Goal: Task Accomplishment & Management: Manage account settings

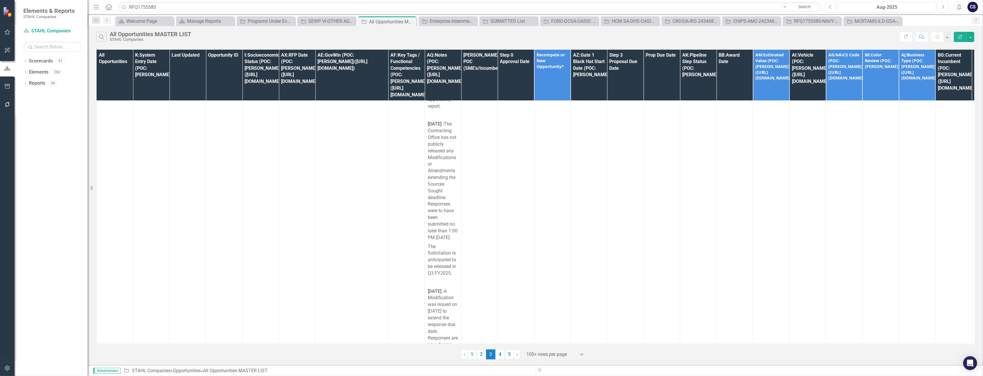
scroll to position [21142, 0]
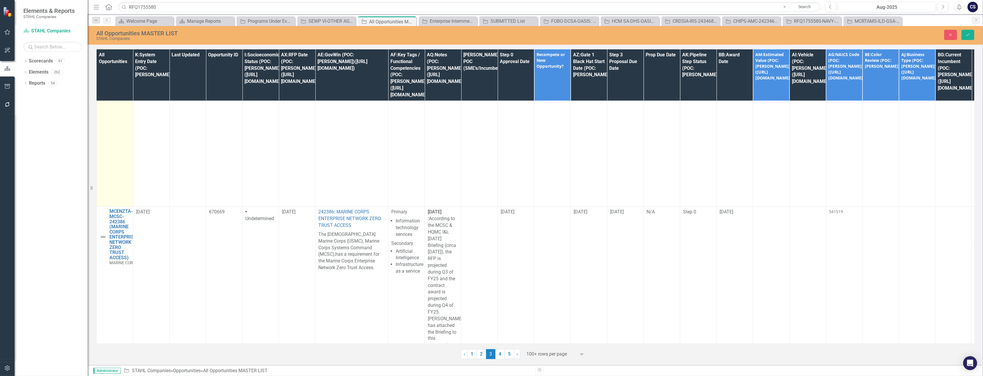
click at [969, 33] on icon "Save" at bounding box center [968, 35] width 5 height 4
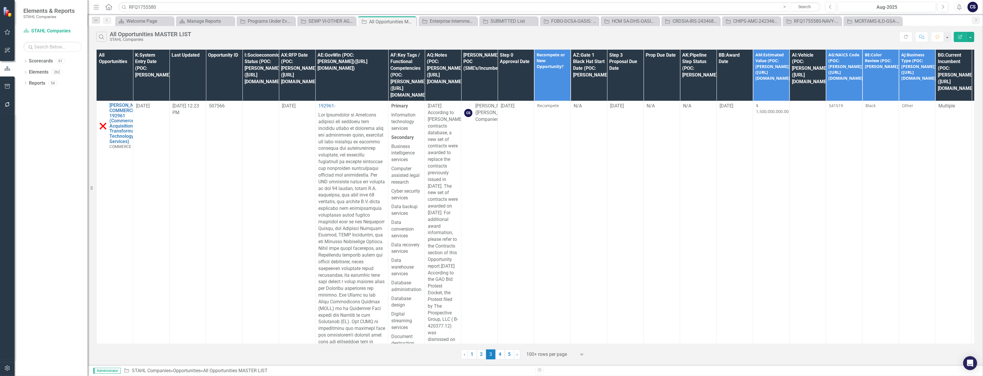
scroll to position [18356, 0]
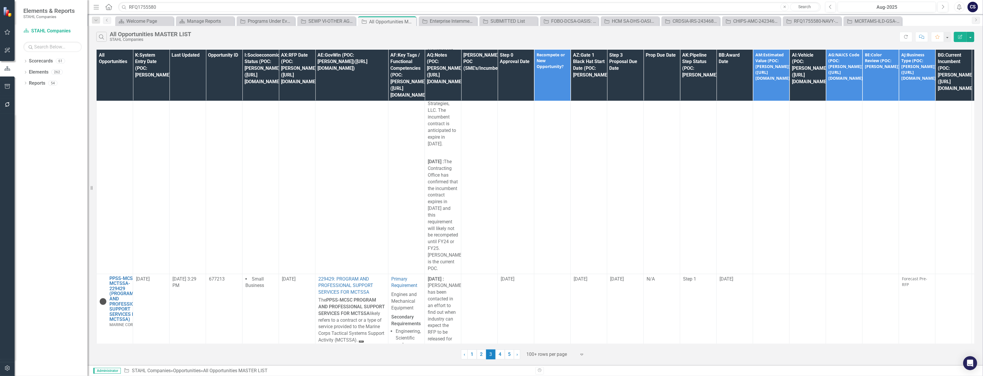
scroll to position [23587, 0]
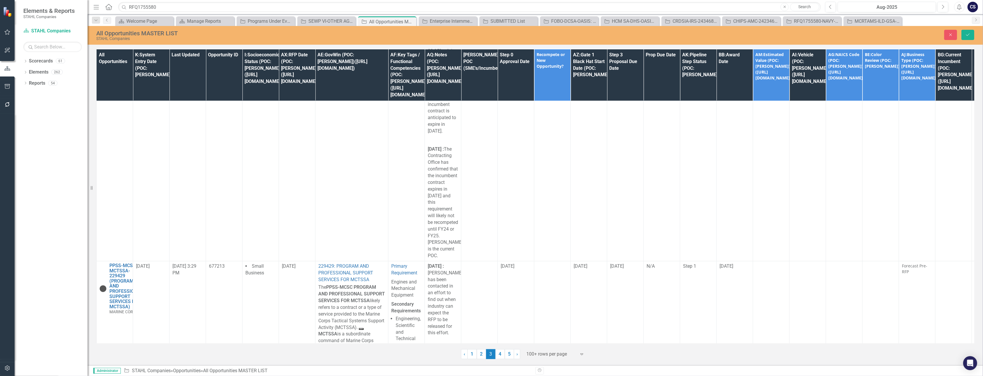
click at [949, 33] on icon "Close" at bounding box center [950, 35] width 5 height 4
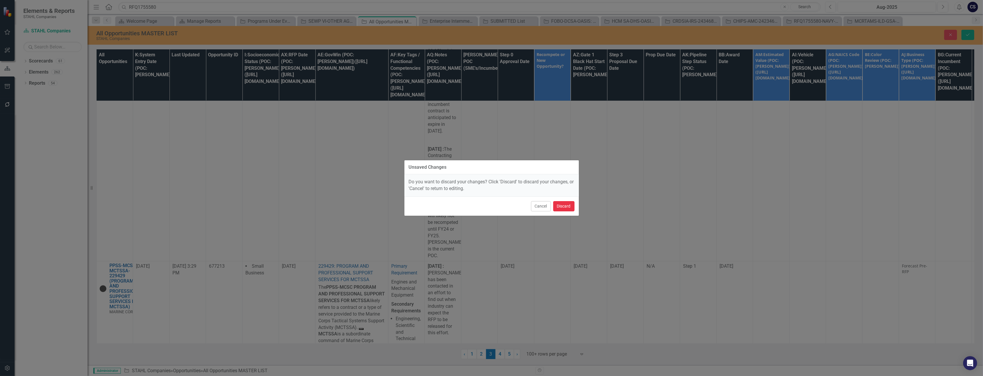
click at [562, 205] on button "Discard" at bounding box center [563, 206] width 21 height 10
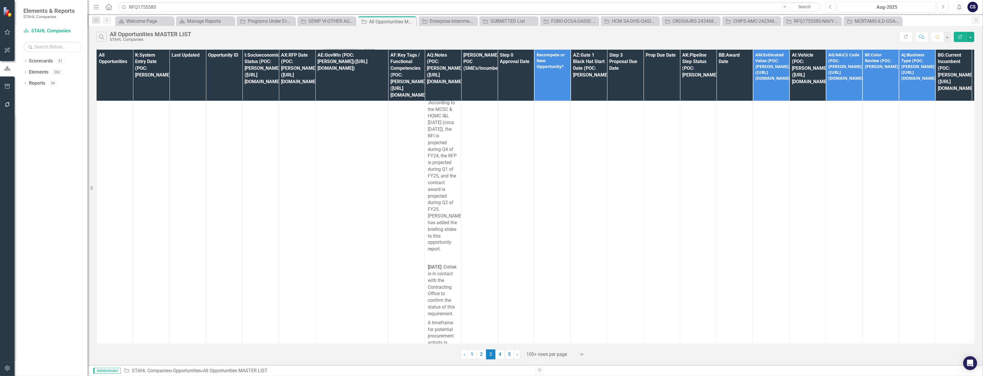
scroll to position [24543, 0]
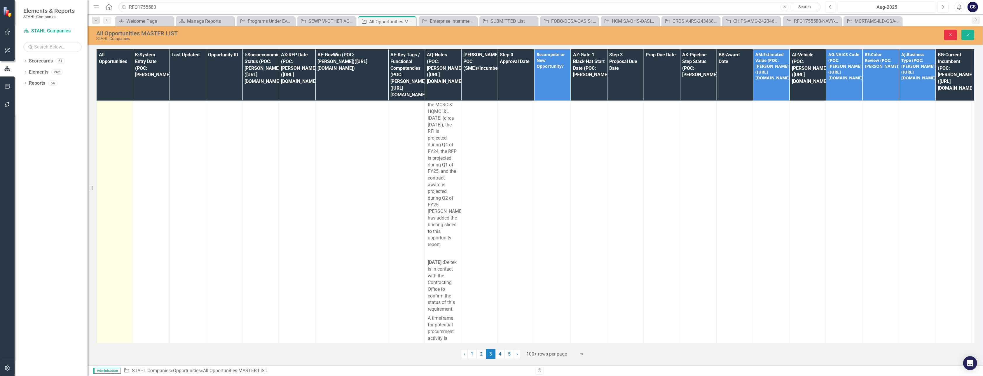
click at [949, 32] on button "Close" at bounding box center [951, 35] width 13 height 10
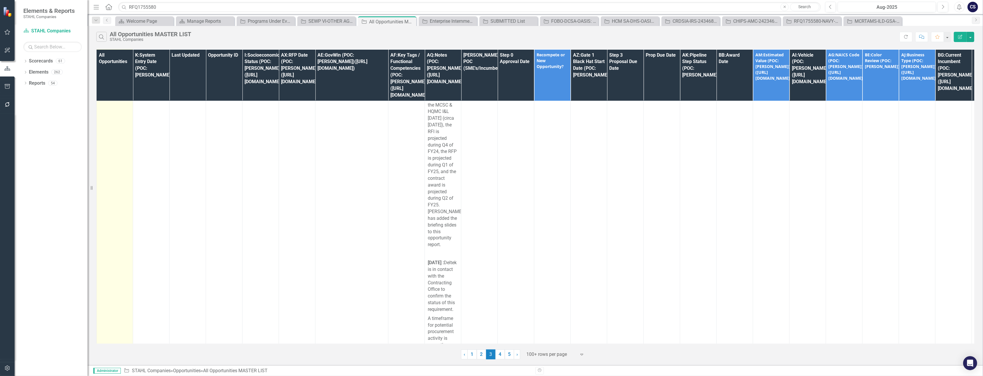
click at [113, 210] on td "PPSS-MCSC-MCTSSA-229429 (PROGRAM AND PROFESSIONAL SUPPORT SERVICES FOR MCTSSA) …" at bounding box center [115, 188] width 36 height 1767
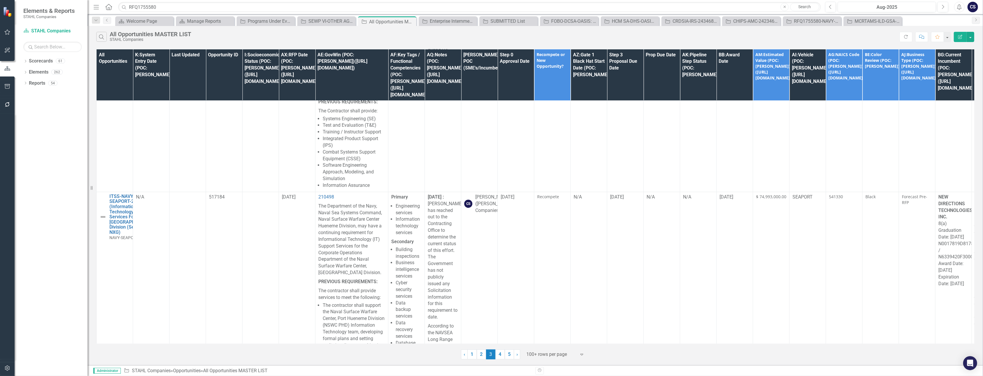
scroll to position [26375, 0]
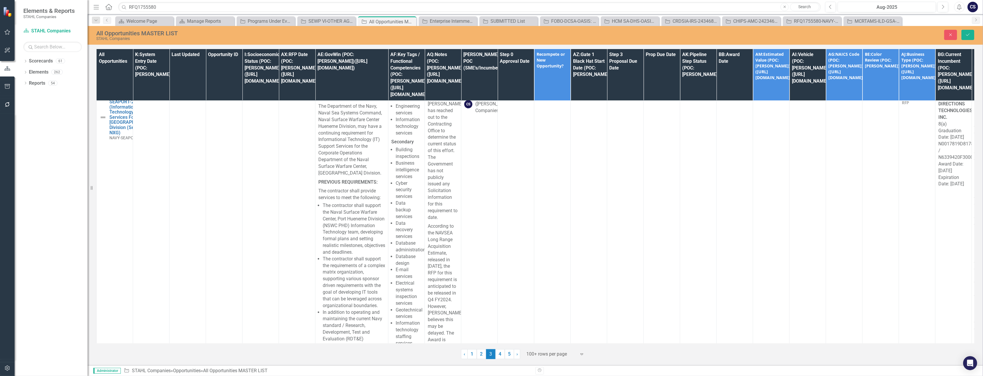
click at [13, 376] on img at bounding box center [9, 379] width 7 height 7
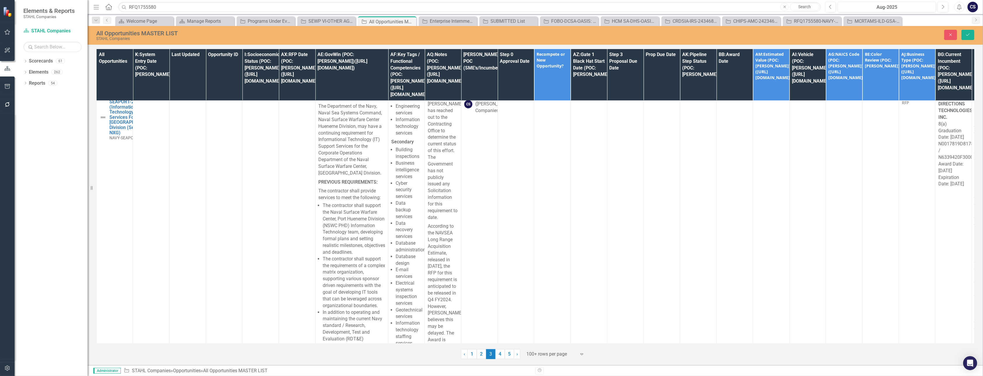
click at [967, 34] on icon "Save" at bounding box center [968, 35] width 5 height 4
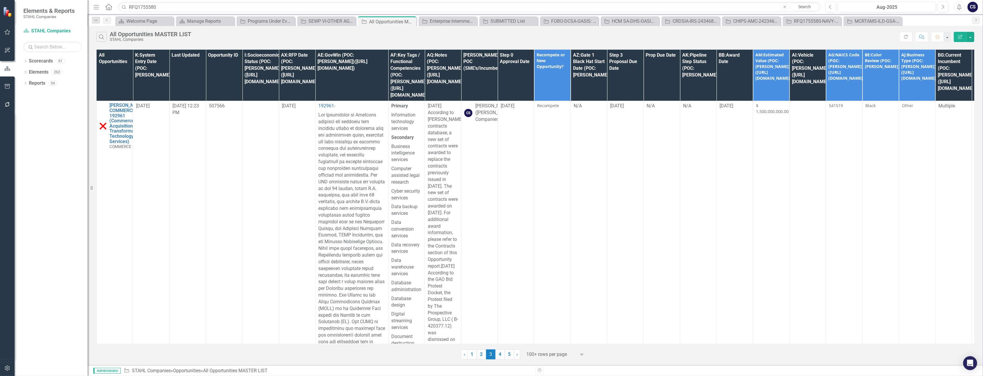
scroll to position [13439, 0]
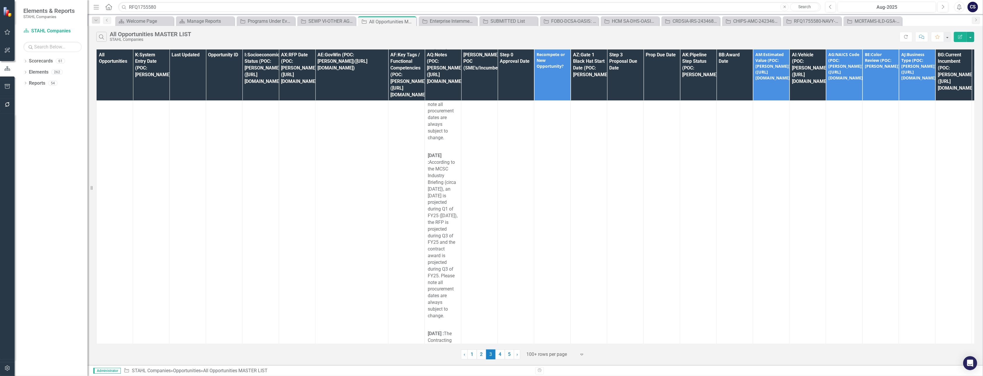
scroll to position [21873, 0]
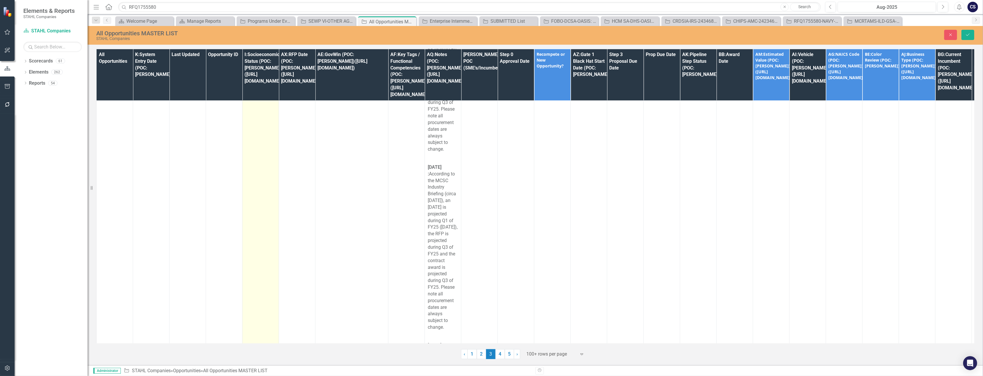
drag, startPoint x: 259, startPoint y: 111, endPoint x: 272, endPoint y: 115, distance: 13.0
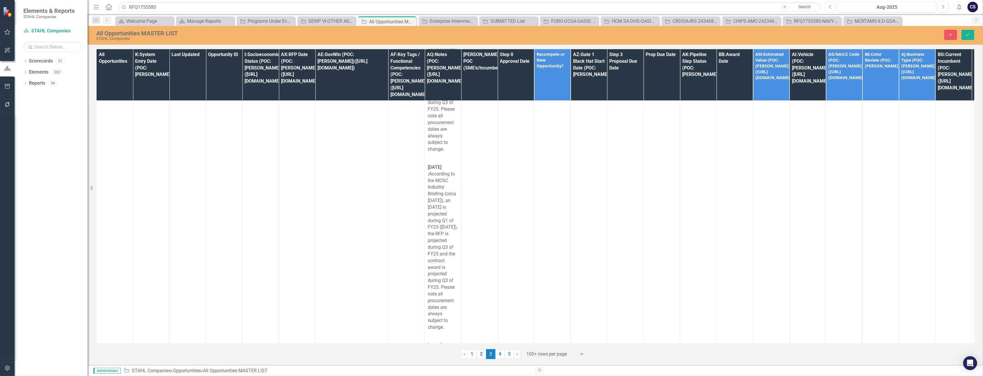
click at [966, 30] on button "Save" at bounding box center [968, 35] width 13 height 10
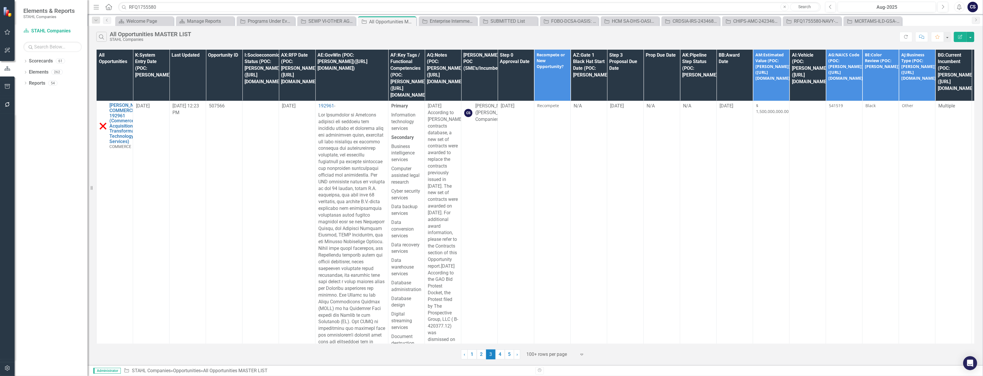
scroll to position [22290, 0]
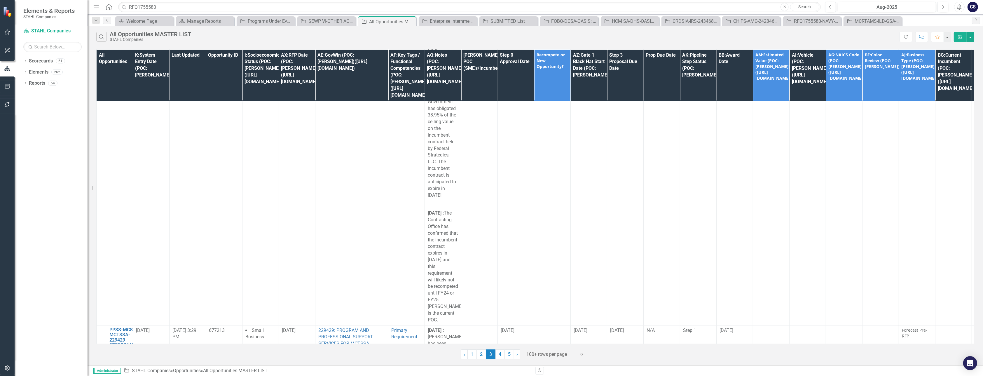
scroll to position [23522, 0]
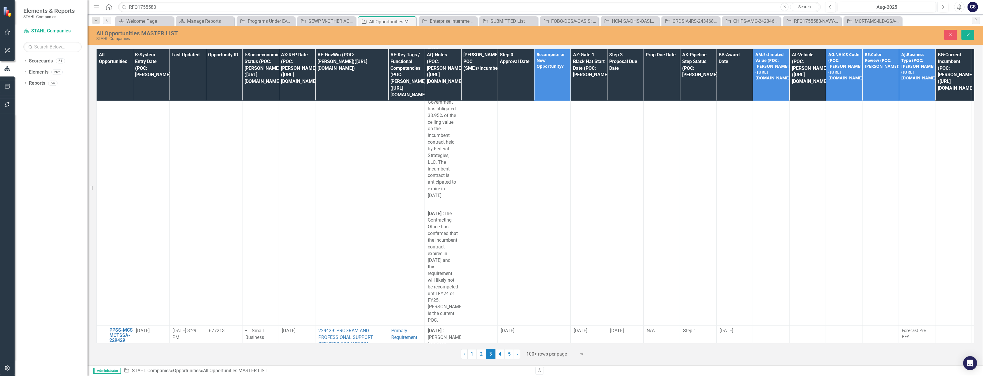
click at [969, 33] on icon "Save" at bounding box center [968, 35] width 5 height 4
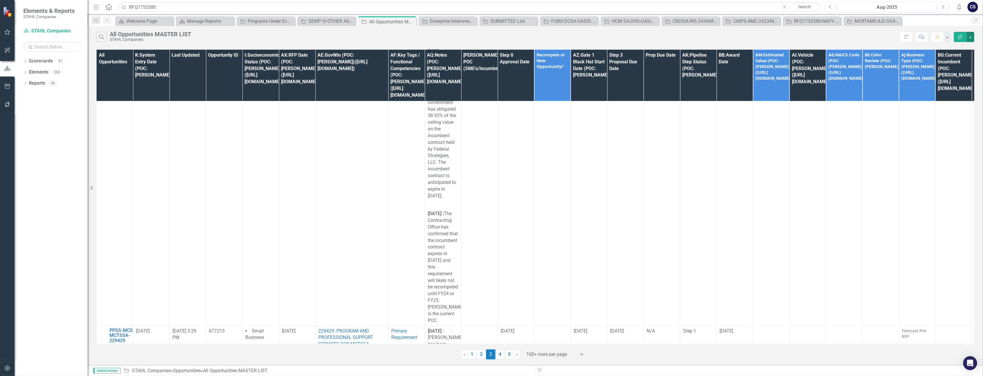
click at [969, 32] on button "button" at bounding box center [971, 37] width 8 height 10
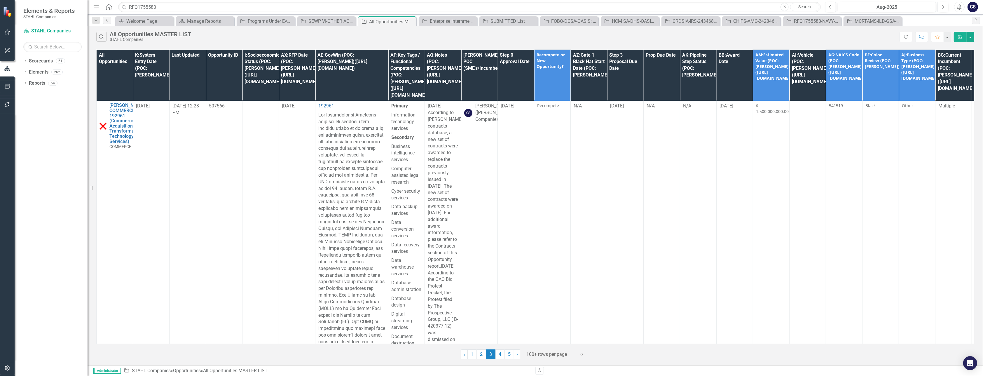
scroll to position [17783, 0]
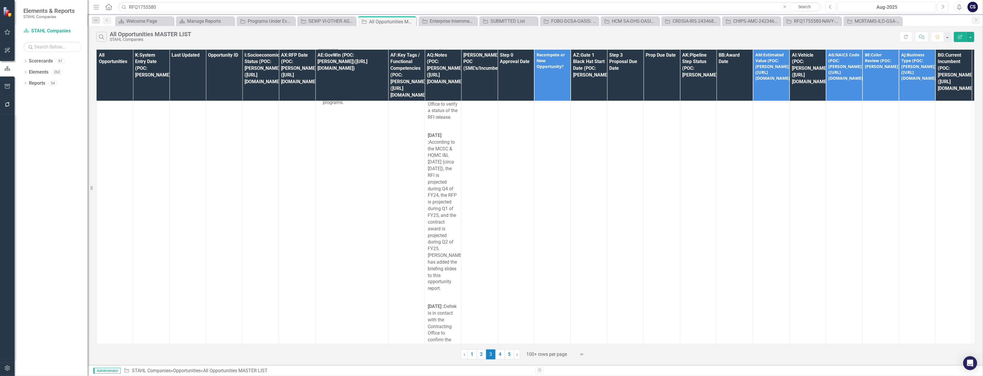
scroll to position [24546, 0]
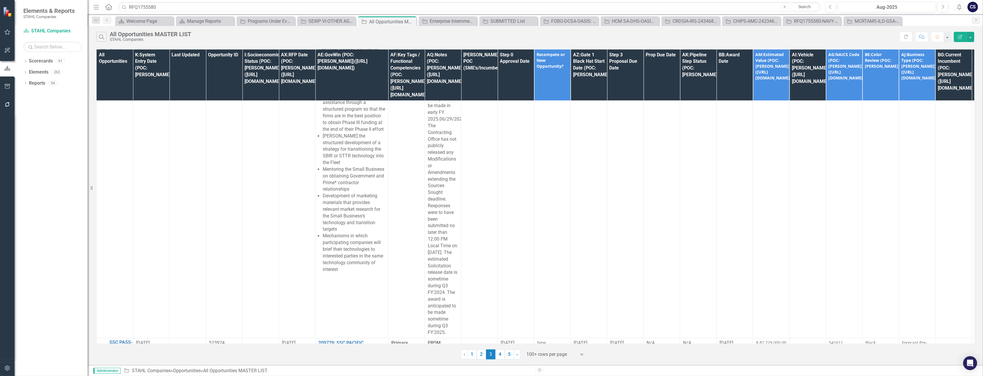
scroll to position [31678, 0]
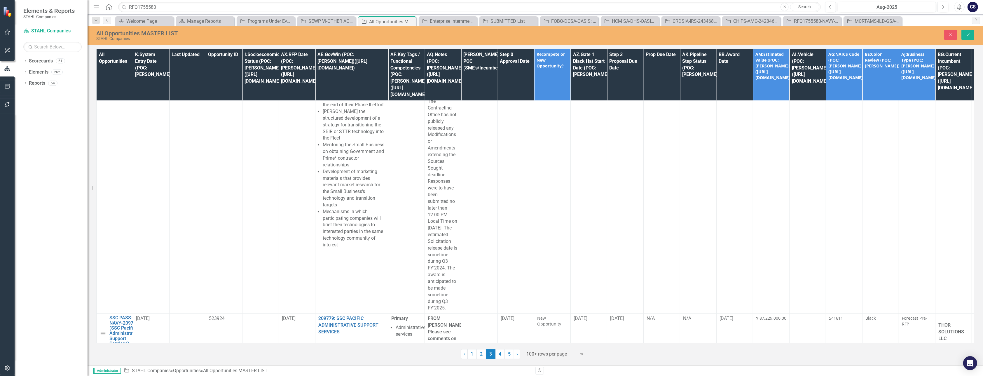
click at [967, 34] on icon "submit" at bounding box center [968, 35] width 4 height 2
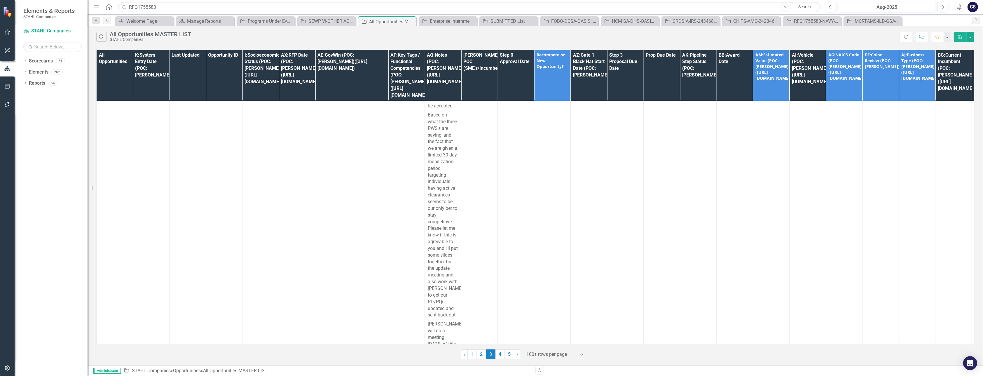
scroll to position [23437, 0]
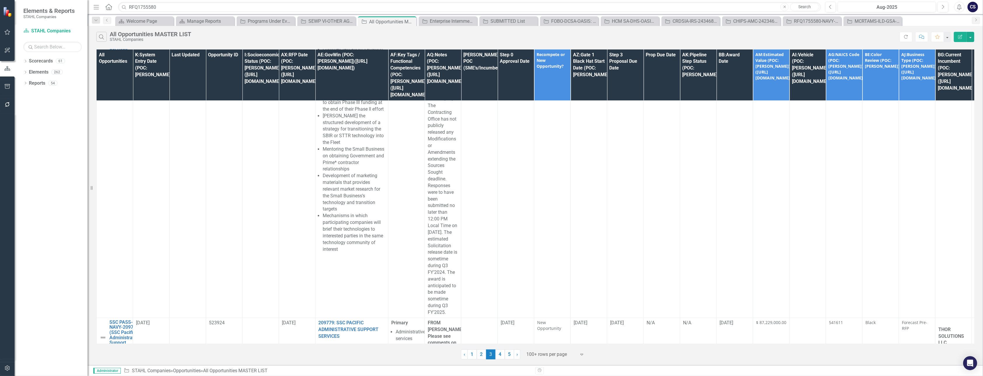
scroll to position [31675, 0]
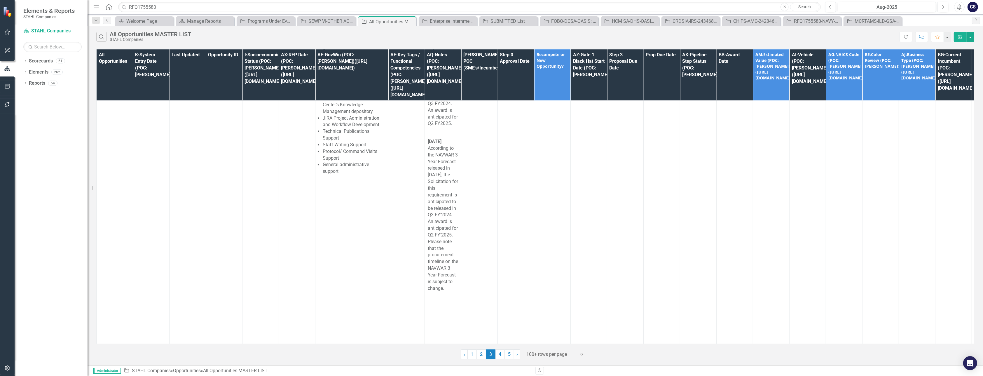
scroll to position [32228, 0]
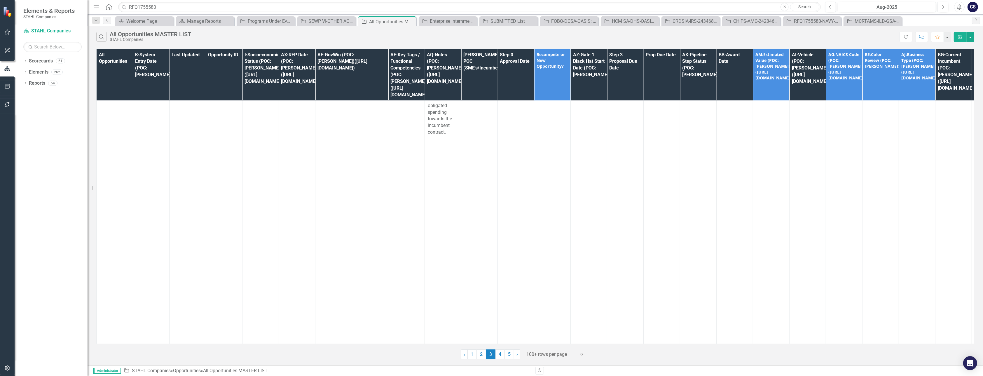
scroll to position [32942, 0]
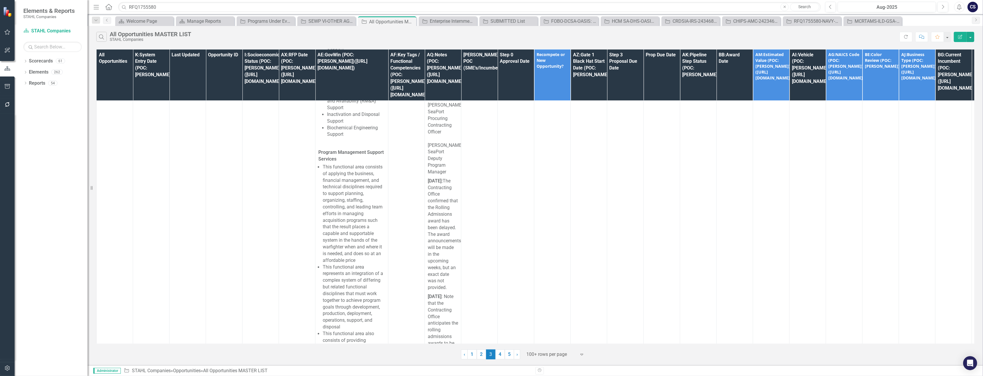
scroll to position [41342, 0]
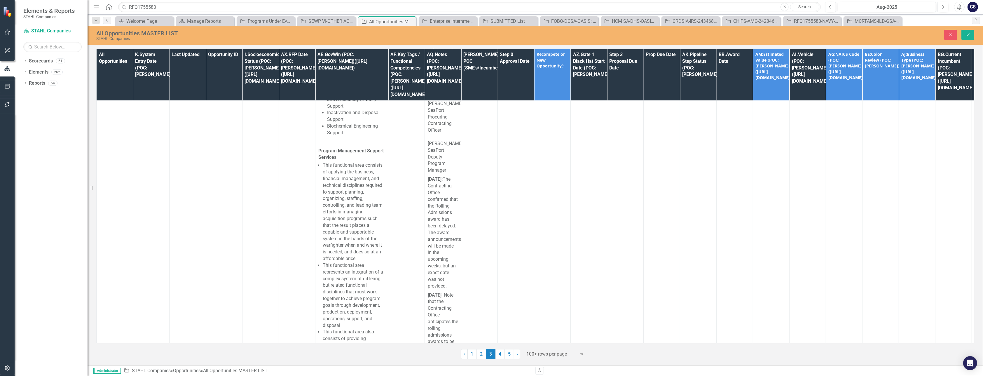
click at [970, 31] on button "Save" at bounding box center [968, 35] width 13 height 10
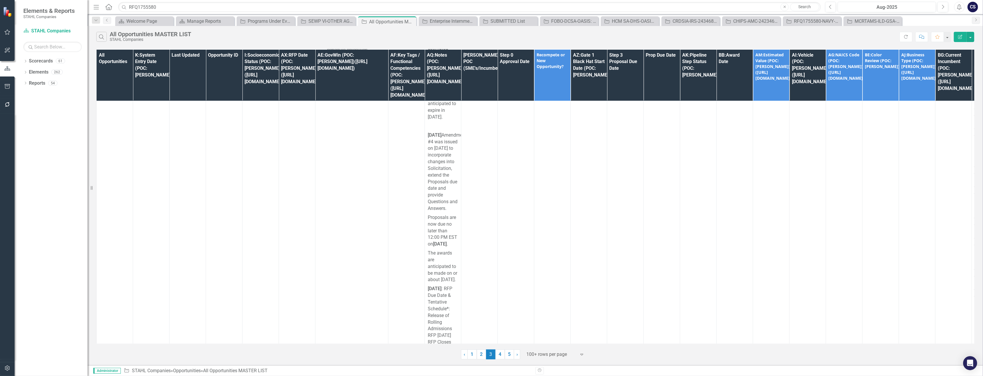
scroll to position [44497, 0]
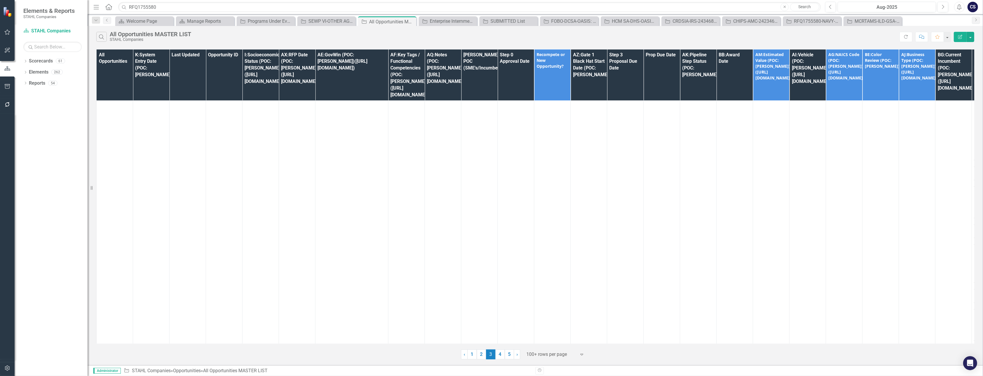
scroll to position [64603, 0]
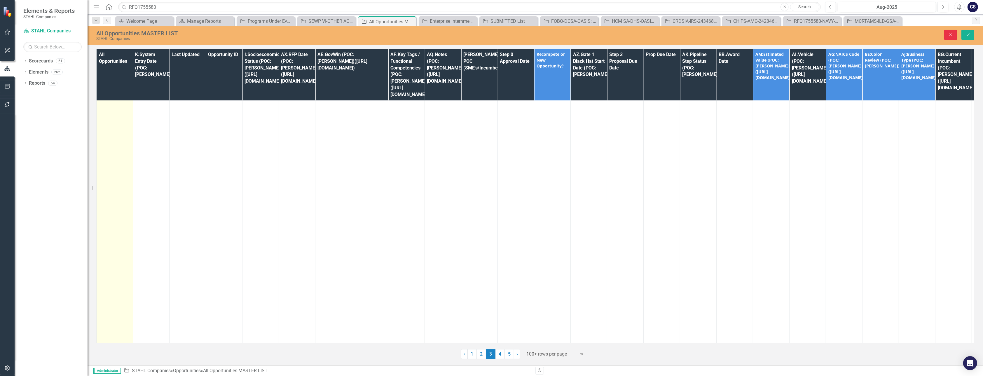
click at [950, 34] on icon "Close" at bounding box center [950, 35] width 5 height 4
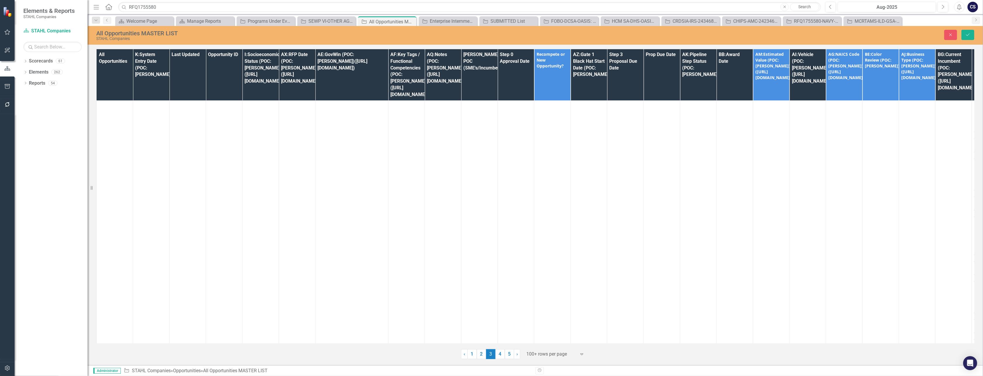
click at [968, 34] on icon "Save" at bounding box center [968, 35] width 5 height 4
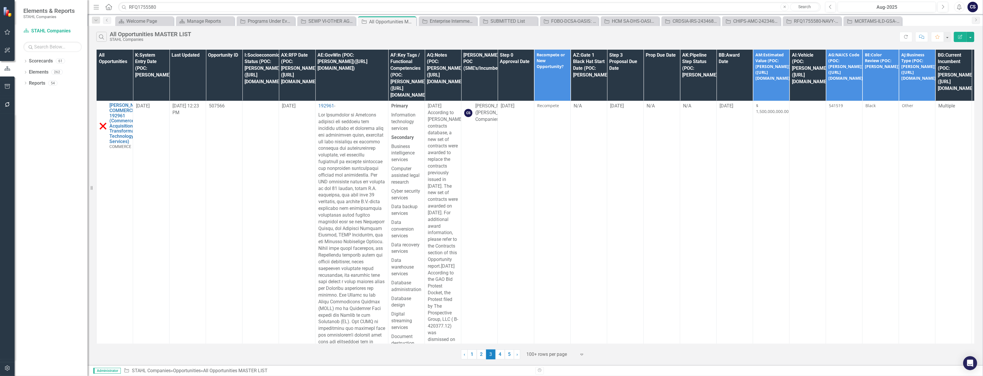
scroll to position [60887, 0]
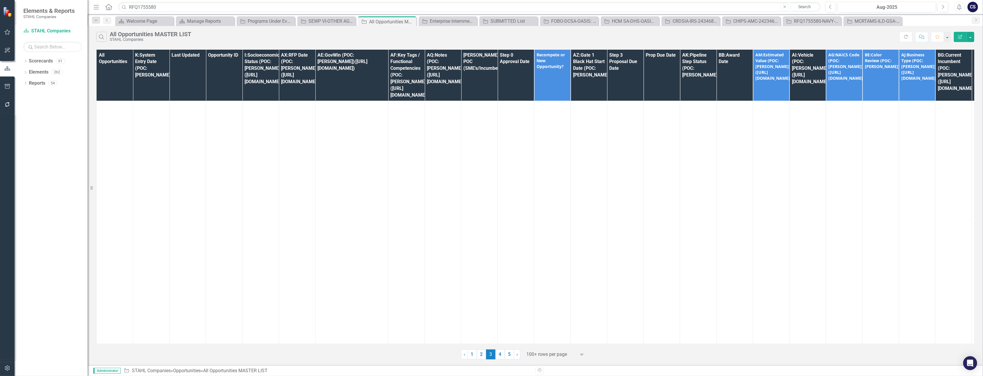
scroll to position [66037, 0]
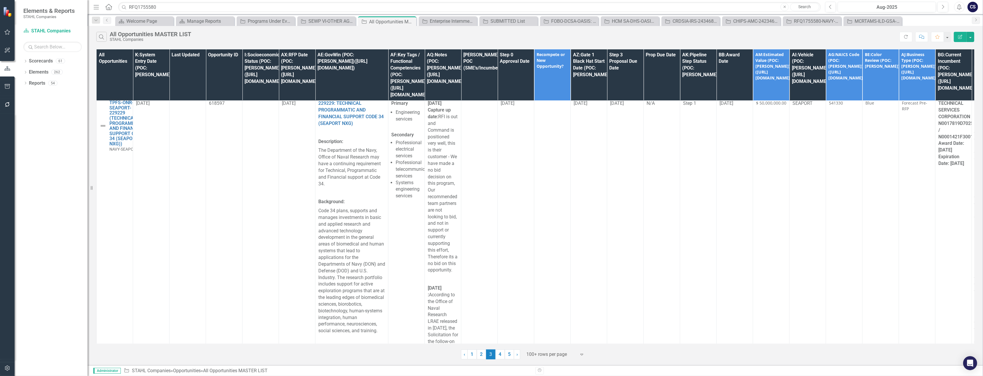
scroll to position [69079, 0]
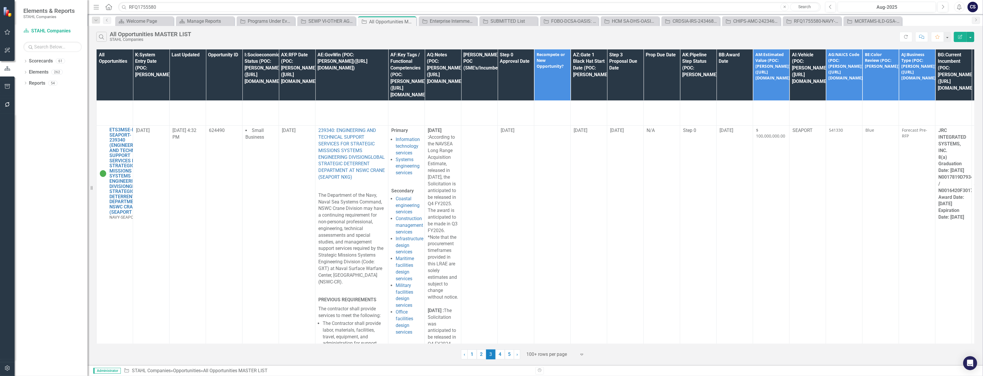
scroll to position [81822, 0]
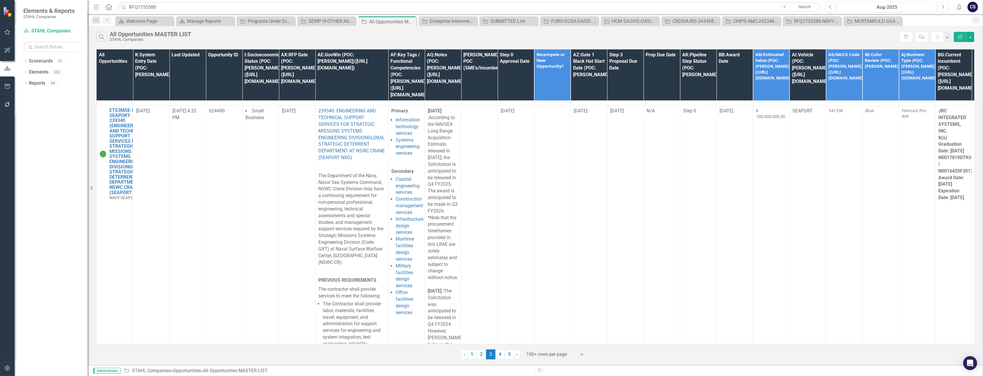
scroll to position [81833, 0]
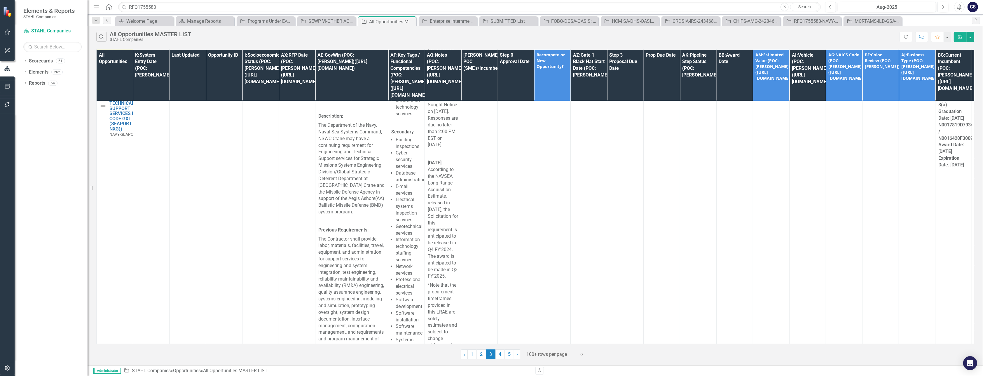
scroll to position [82640, 0]
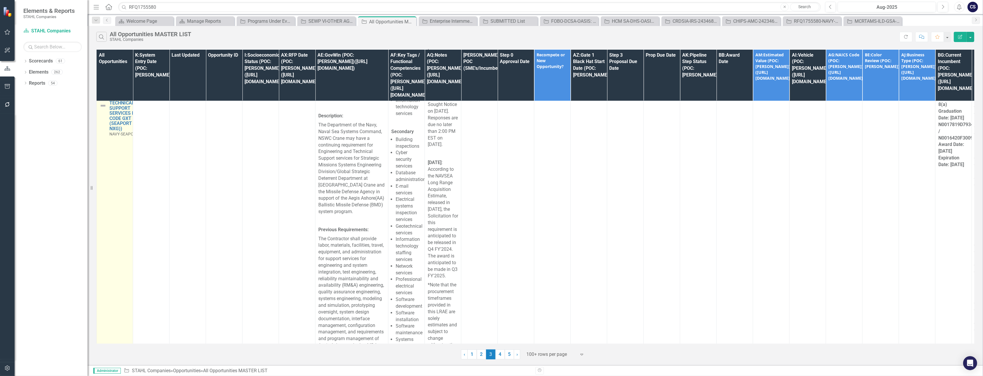
click at [102, 109] on img at bounding box center [103, 105] width 7 height 7
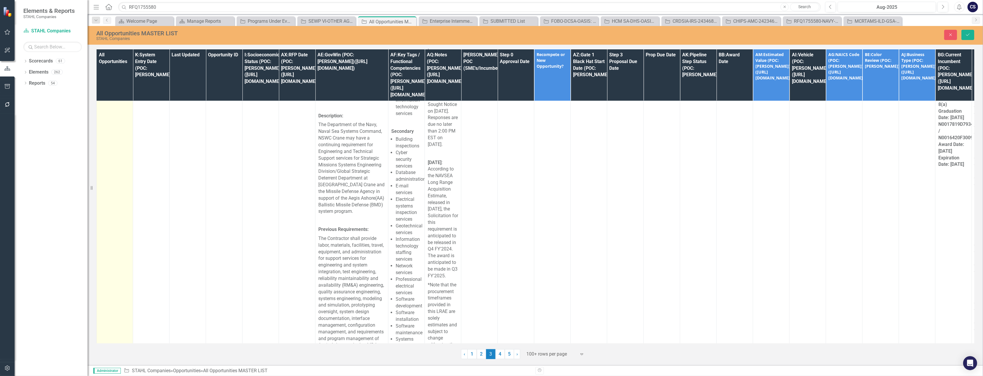
click at [112, 83] on icon "Expand" at bounding box center [112, 80] width 6 height 5
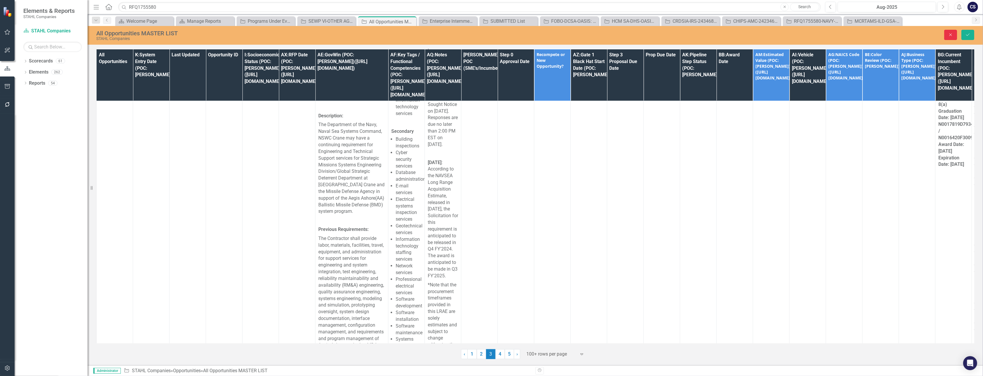
click at [952, 30] on button "Close" at bounding box center [951, 35] width 13 height 10
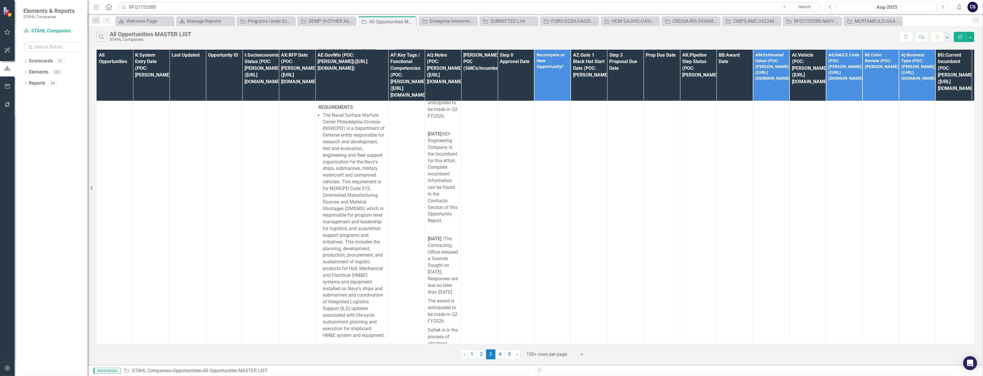
scroll to position [86523, 0]
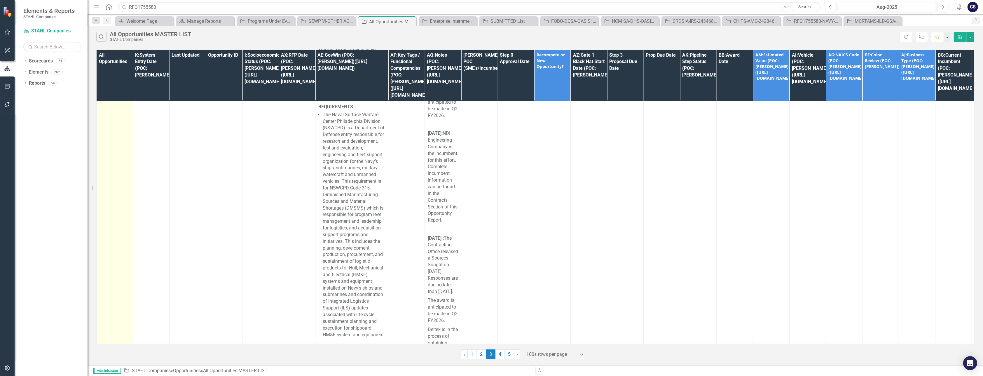
click at [103, 9] on img at bounding box center [103, 5] width 7 height 7
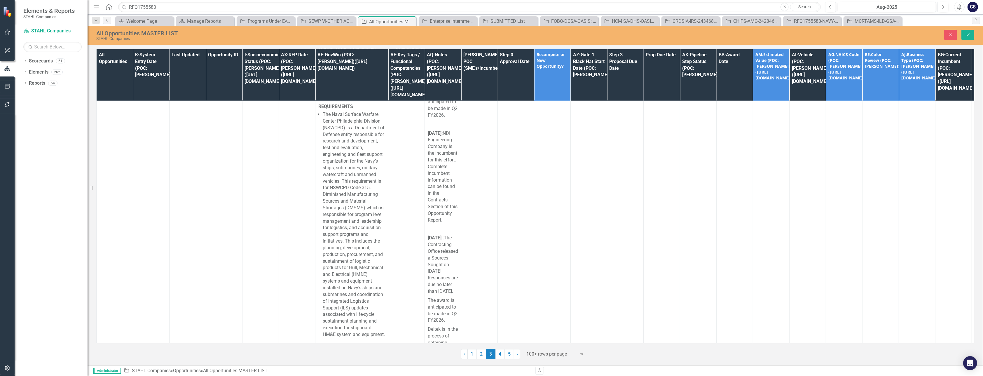
click at [966, 34] on icon "Save" at bounding box center [968, 35] width 5 height 4
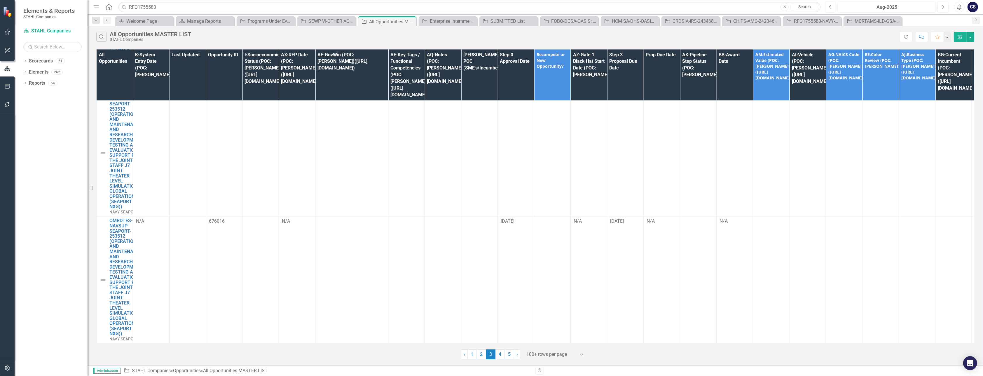
scroll to position [91372, 0]
click at [473, 353] on link "1" at bounding box center [472, 354] width 9 height 10
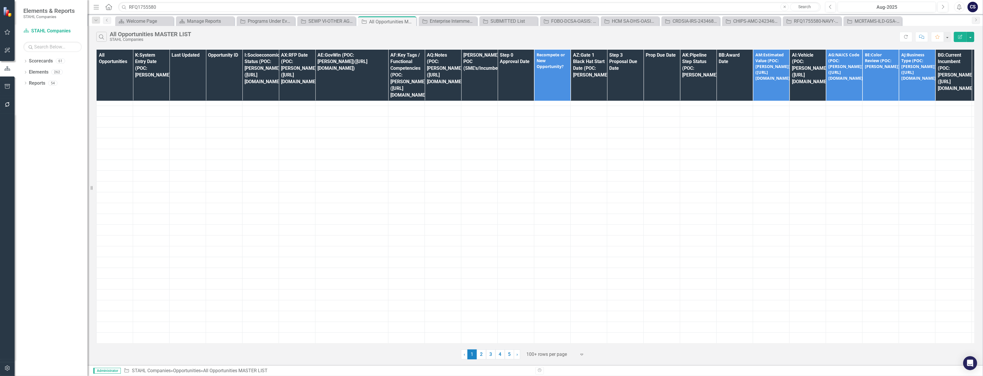
scroll to position [0, 0]
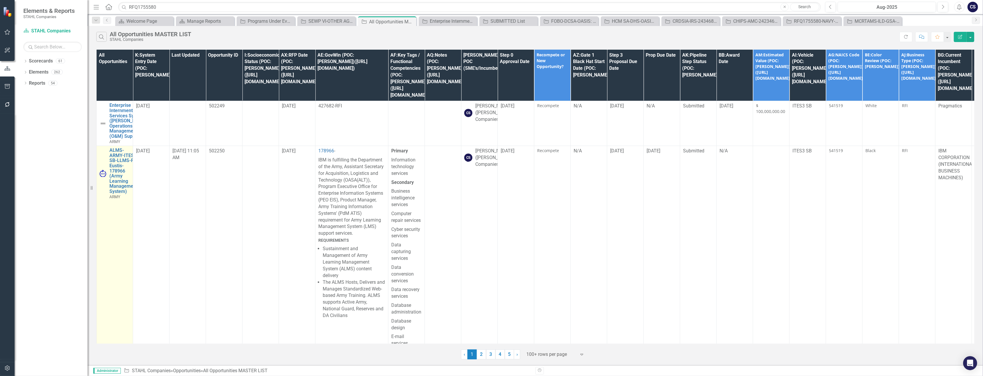
click at [113, 224] on td "ALMS-ARMY-ITES3 SB-LLMS-FT Eustis-178966 (Army Learning Management System) ARMY…" at bounding box center [115, 328] width 36 height 364
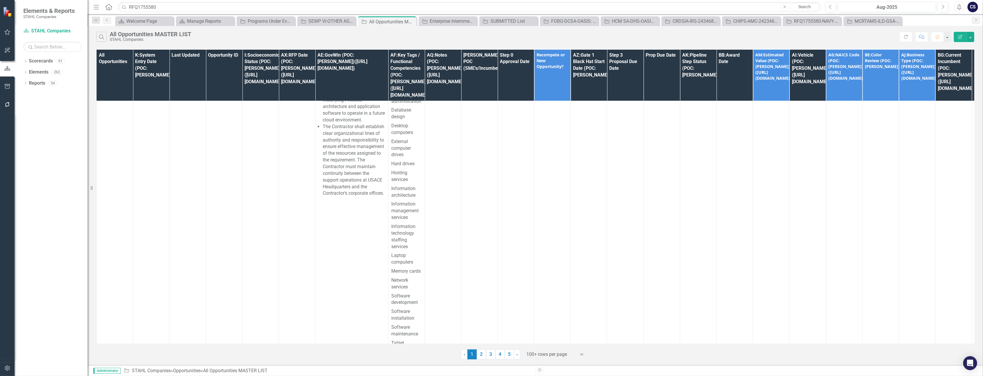
scroll to position [3595, 0]
click at [113, 224] on td "USACE PPMISOM-ARMY-ITES3 SB-163262 (Usace Program And Project Management Inform…" at bounding box center [115, 137] width 36 height 487
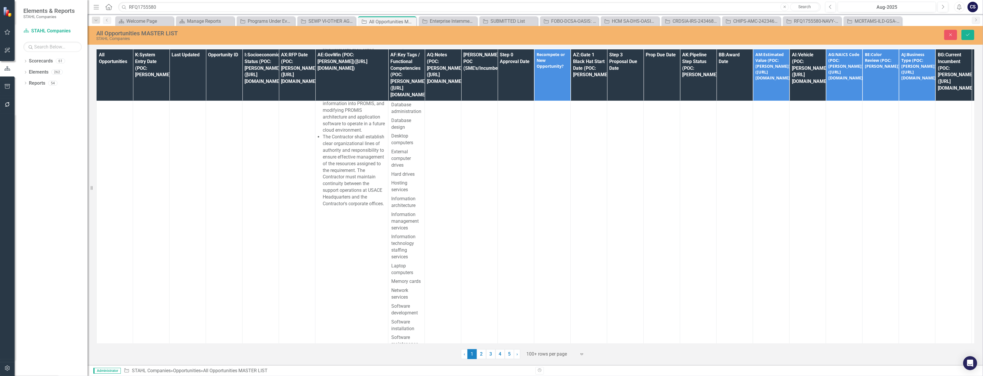
click at [971, 33] on icon "Save" at bounding box center [968, 35] width 5 height 4
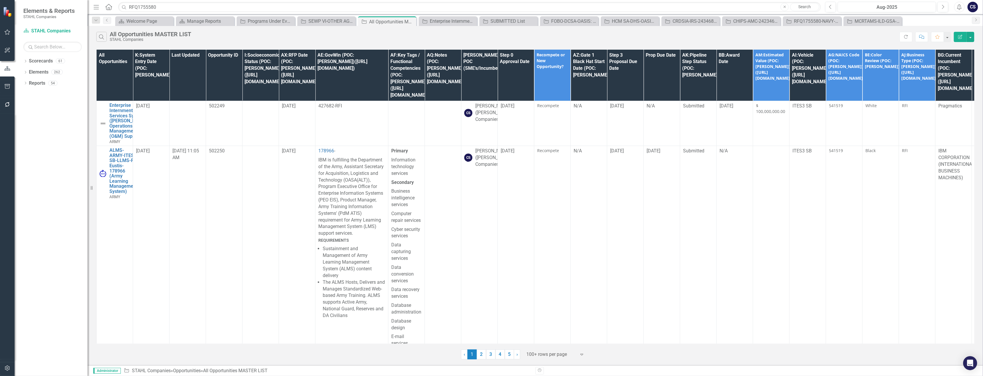
scroll to position [4063, 0]
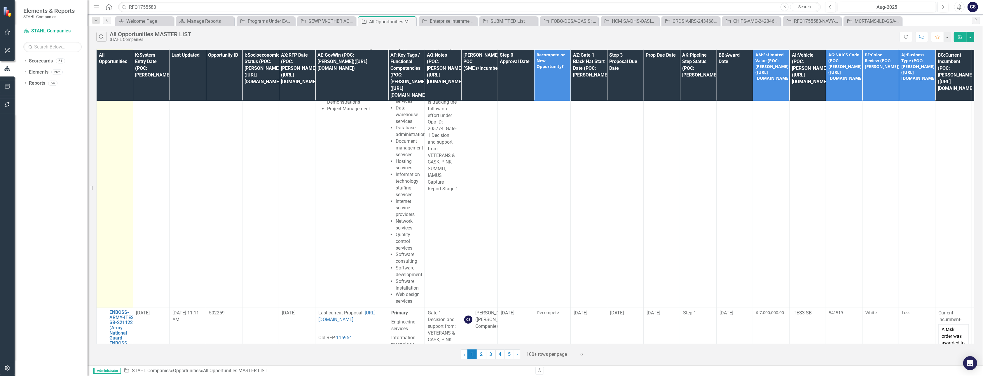
click at [121, 234] on td "AFMIS-ARMY-150355 (ARMY Food Management Information System Post Production Soft…" at bounding box center [115, 110] width 36 height 396
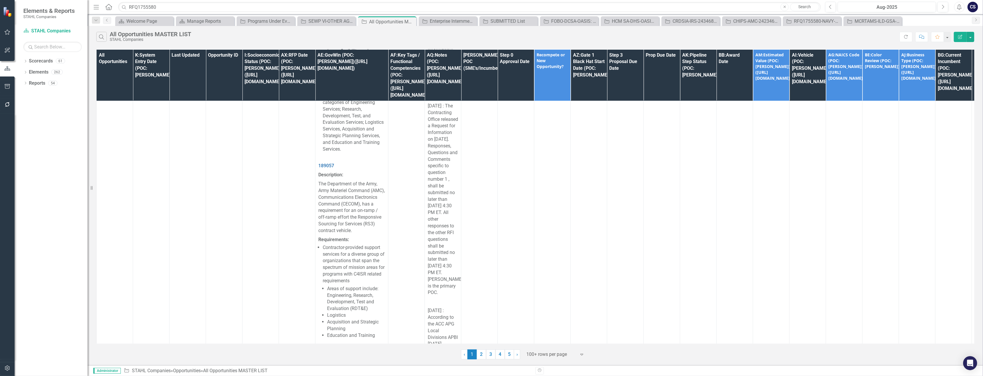
scroll to position [7831, 0]
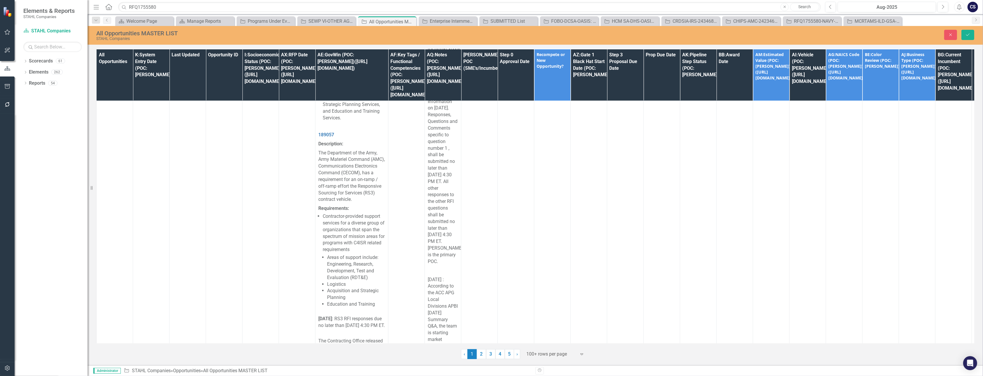
click at [967, 34] on icon "Save" at bounding box center [968, 35] width 5 height 4
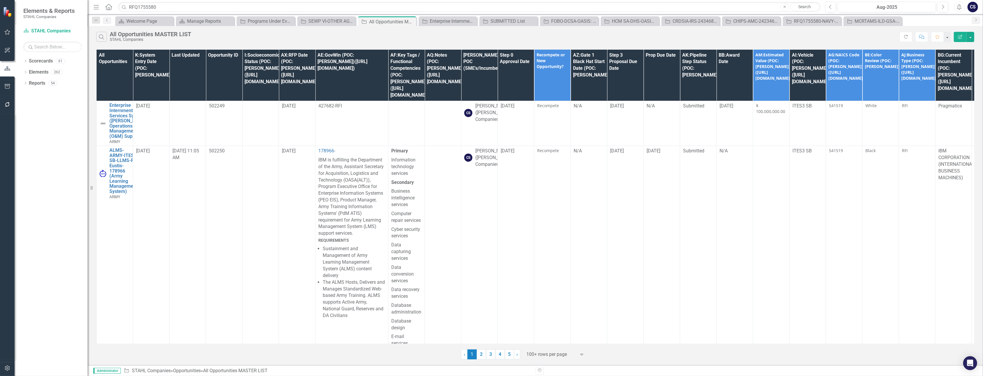
scroll to position [7532, 0]
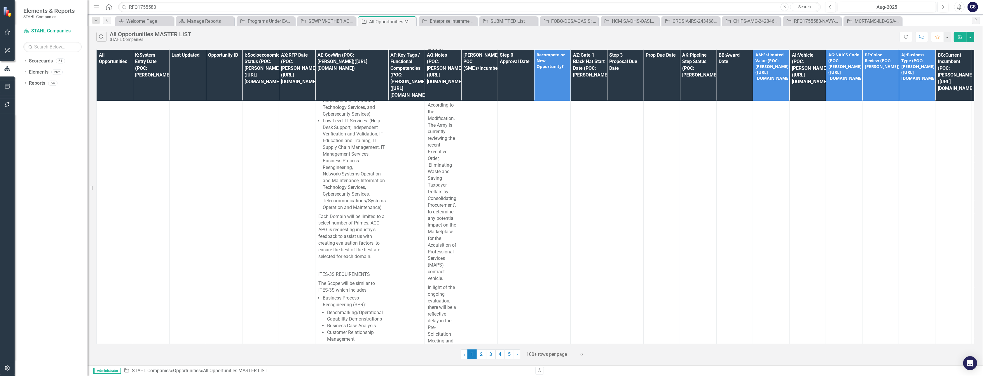
scroll to position [20033, 0]
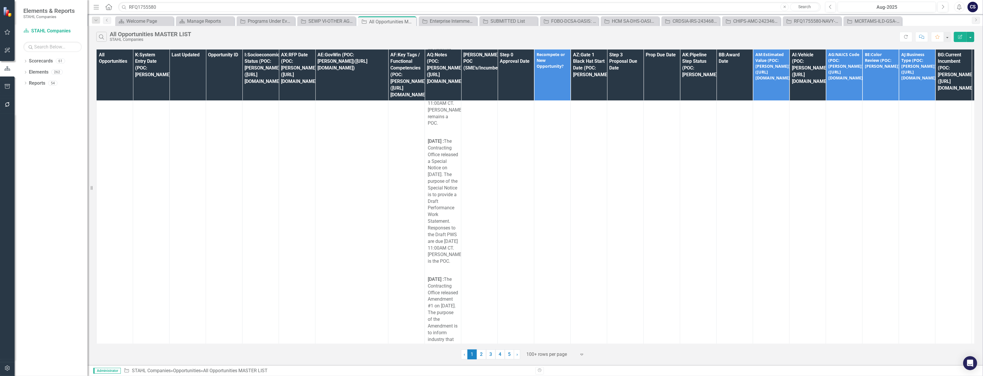
scroll to position [34735, 0]
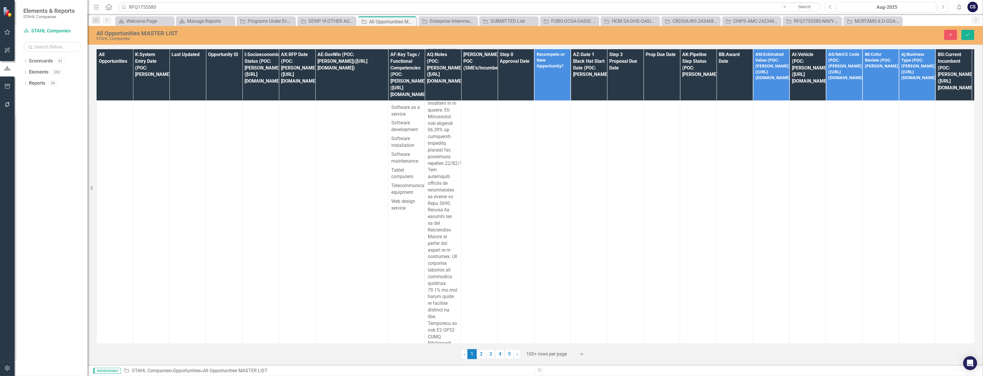
scroll to position [0, 0]
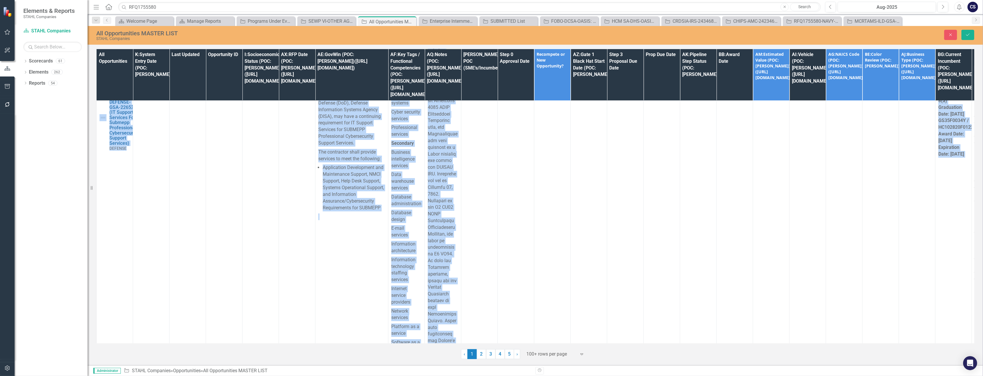
scroll to position [35838, 0]
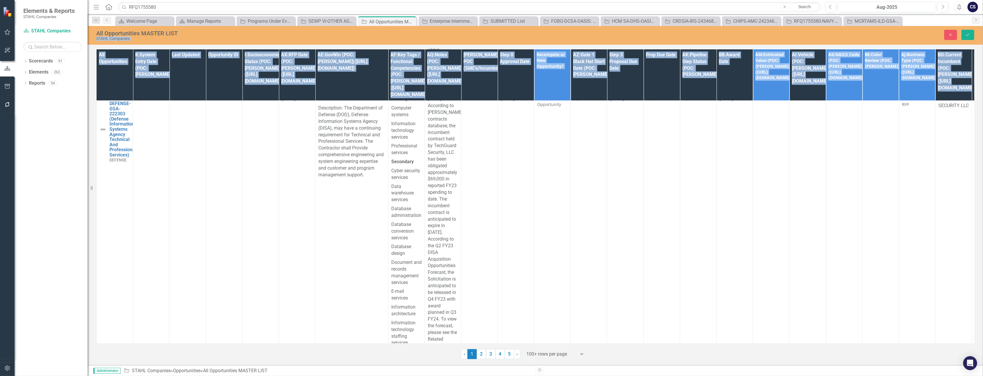
drag, startPoint x: 427, startPoint y: 314, endPoint x: 452, endPoint y: 29, distance: 286.3
click at [452, 29] on div "All Opportunities MASTER LIST STAHL Companies Close Save All Opportunities K:Sy…" at bounding box center [536, 195] width 896 height 339
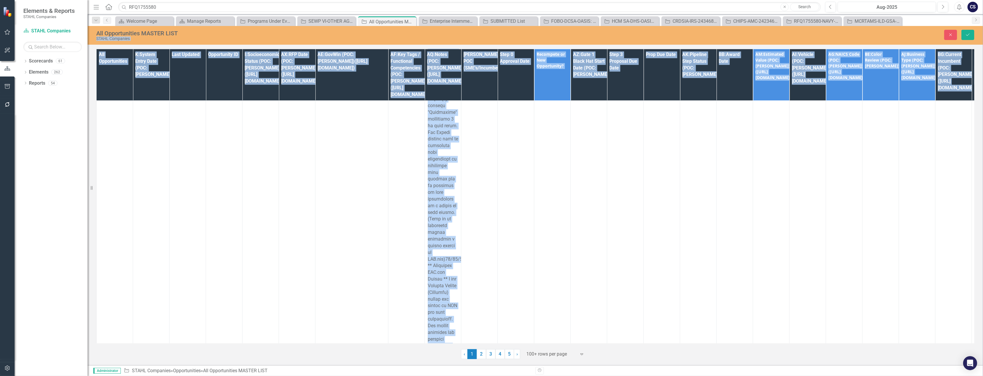
scroll to position [32015, 0]
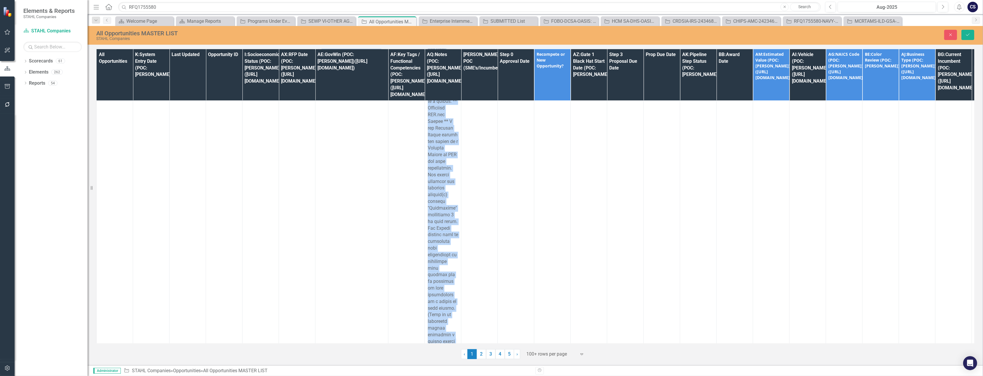
drag, startPoint x: 442, startPoint y: 167, endPoint x: 423, endPoint y: 140, distance: 33.2
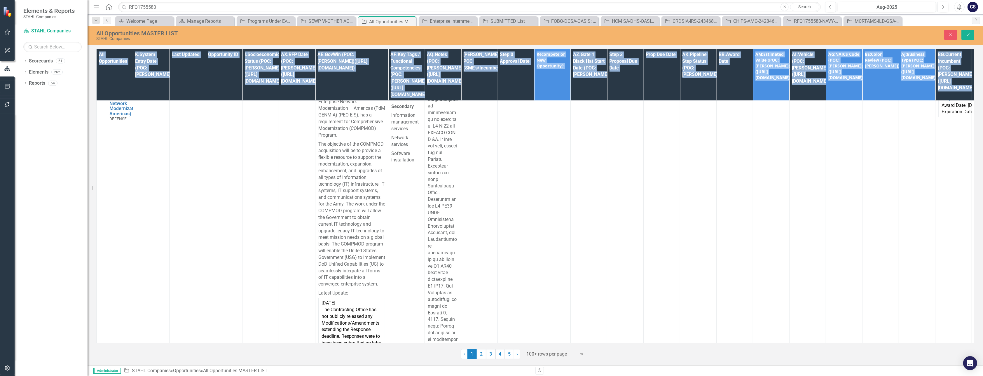
scroll to position [31670, 0]
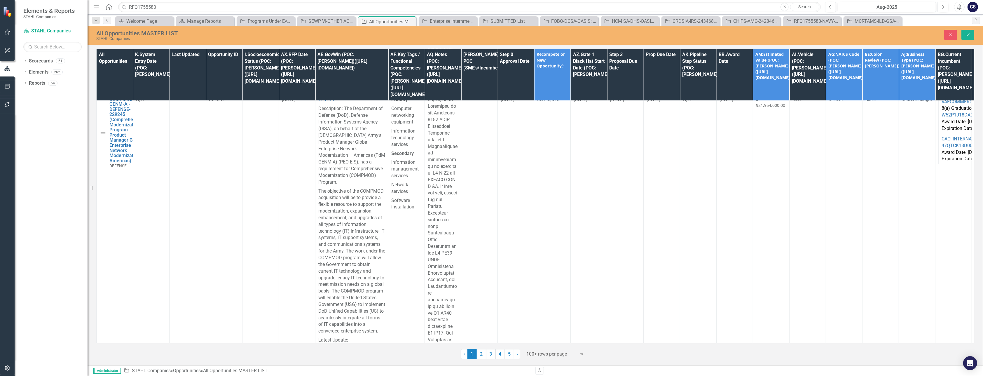
drag, startPoint x: 448, startPoint y: 172, endPoint x: 441, endPoint y: 185, distance: 15.4
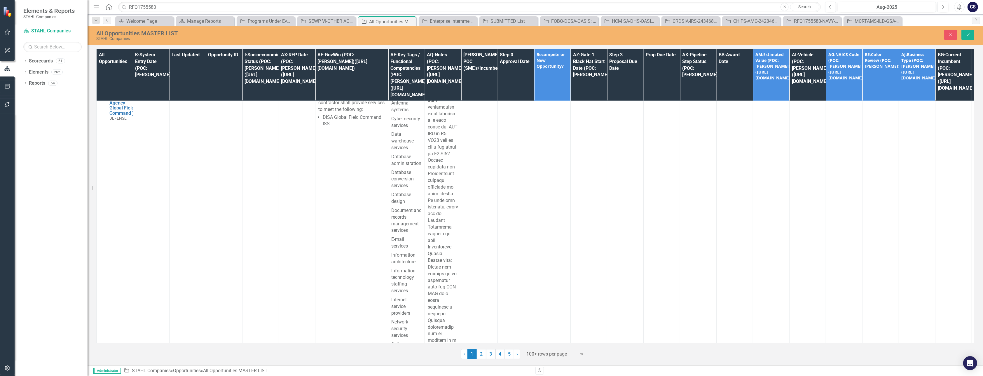
scroll to position [33790, 0]
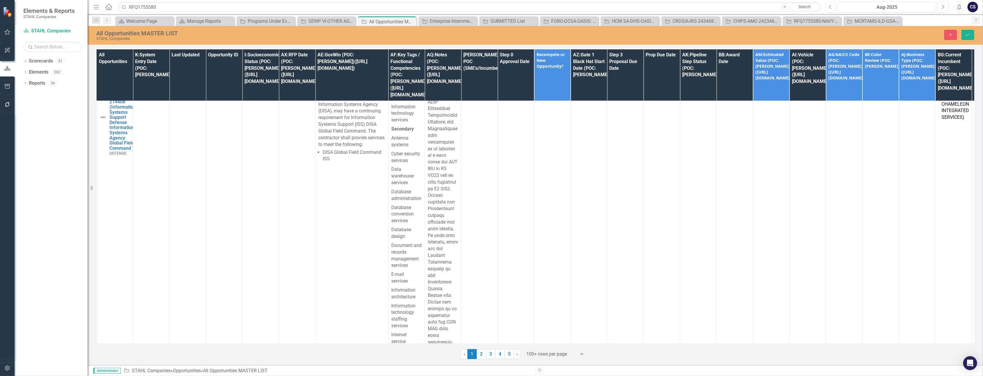
click at [968, 33] on icon "Save" at bounding box center [968, 35] width 5 height 4
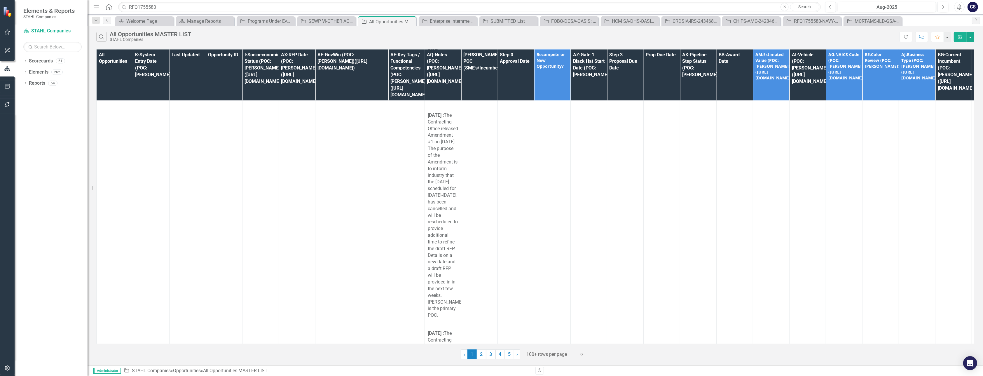
scroll to position [38453, 0]
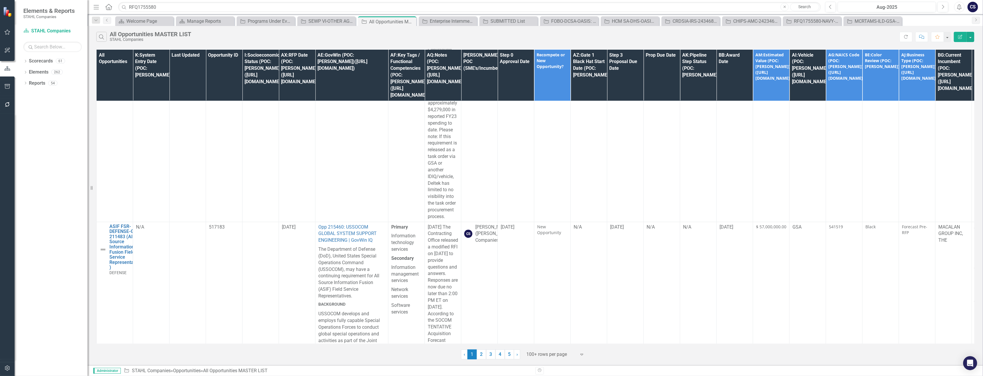
scroll to position [40458, 0]
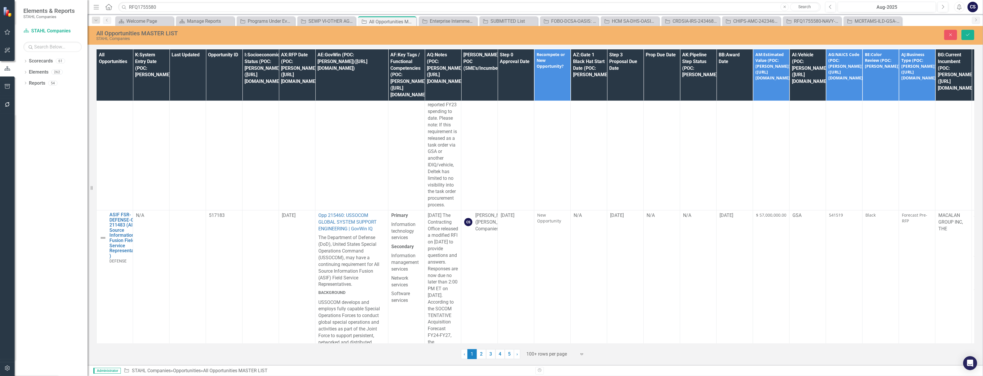
click at [966, 34] on icon "Save" at bounding box center [968, 35] width 5 height 4
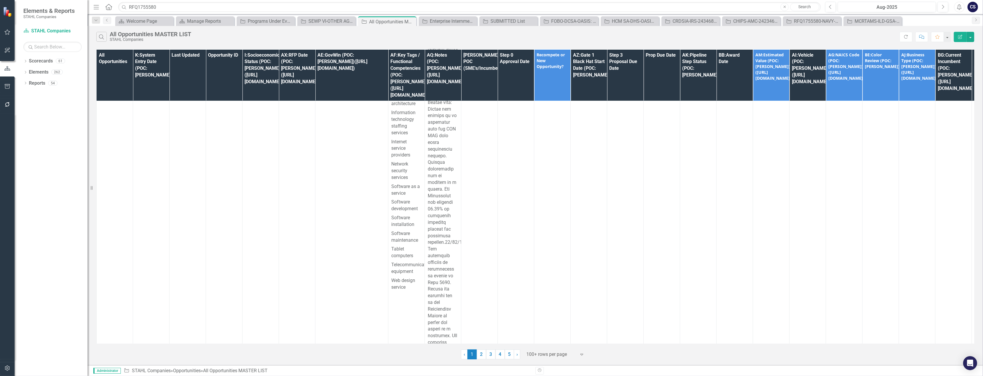
scroll to position [46480, 0]
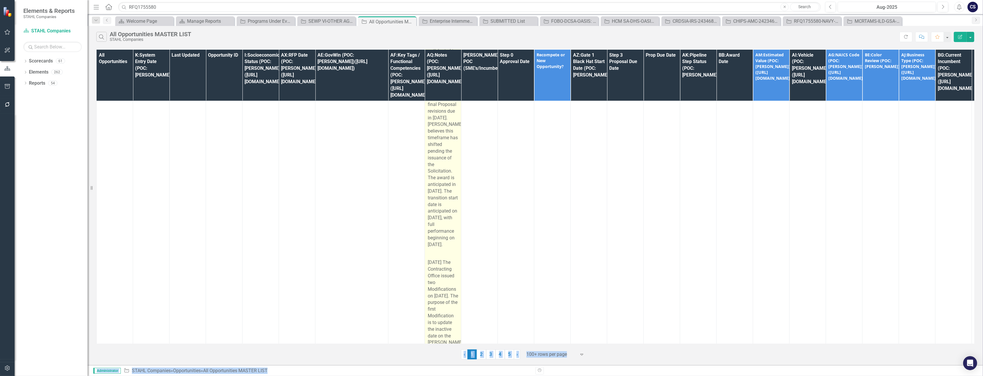
scroll to position [59659, 0]
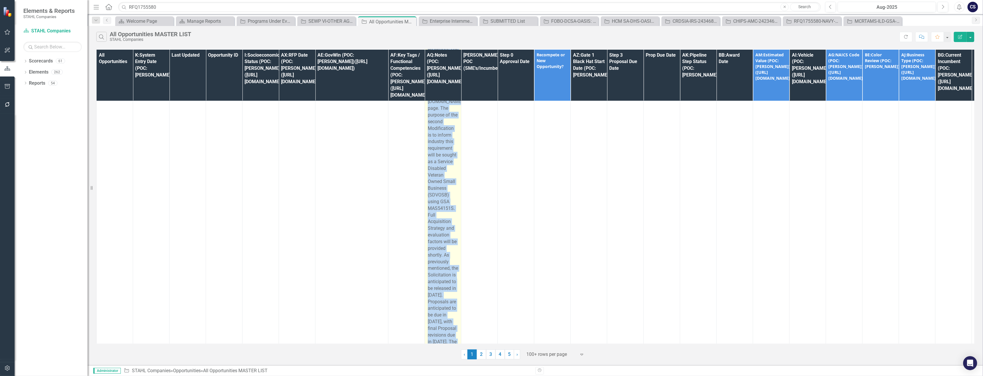
drag, startPoint x: 454, startPoint y: 114, endPoint x: 428, endPoint y: 91, distance: 35.4
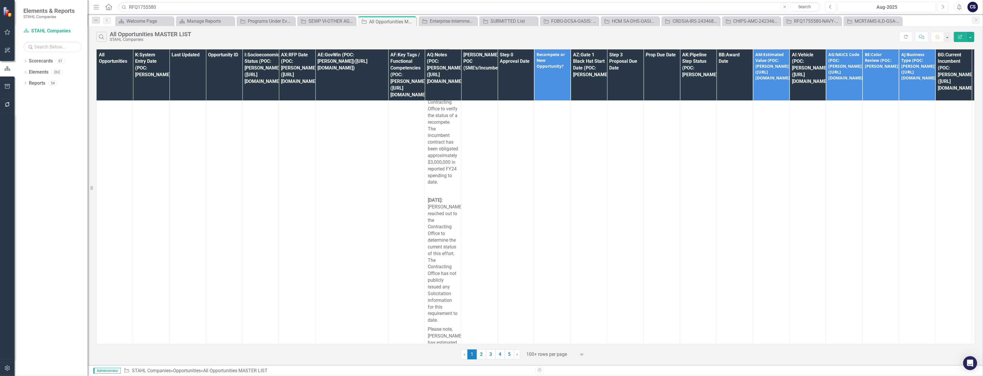
scroll to position [65350, 0]
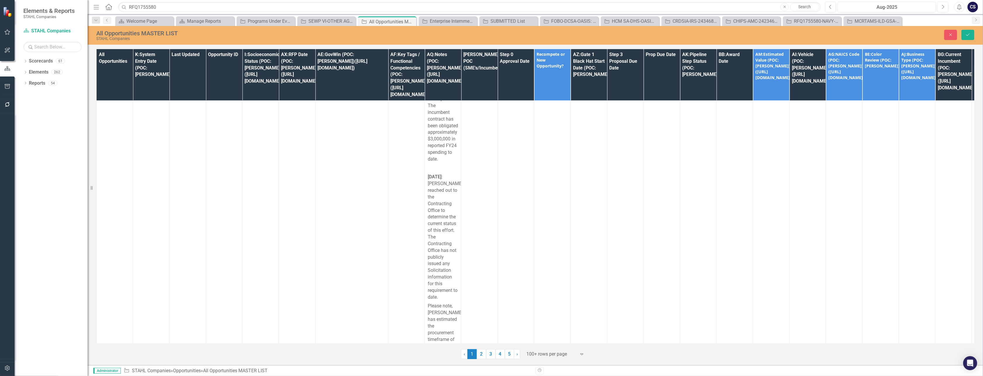
click at [968, 35] on icon "submit" at bounding box center [968, 35] width 4 height 2
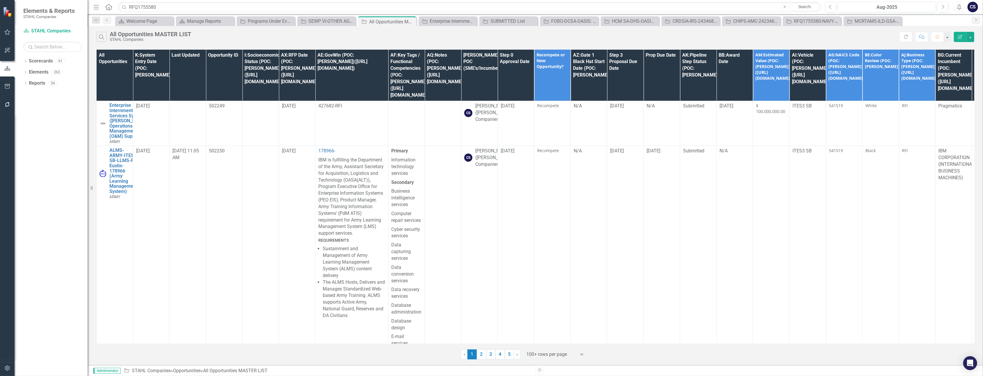
scroll to position [64915, 0]
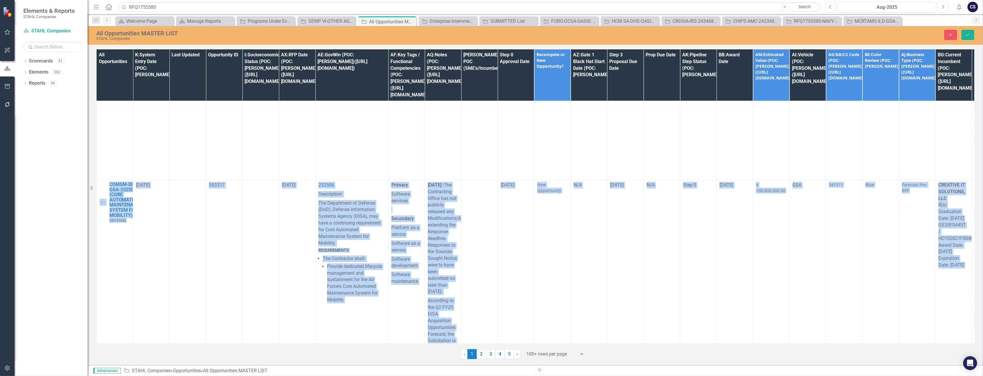
scroll to position [69425, 0]
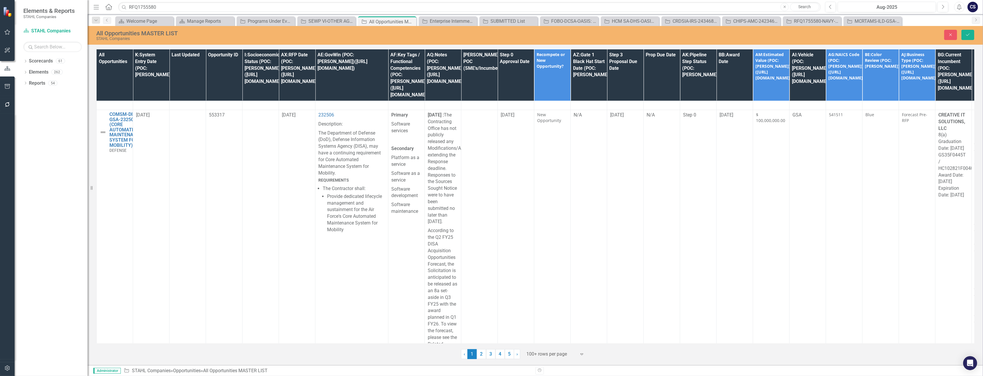
drag, startPoint x: 453, startPoint y: 334, endPoint x: 449, endPoint y: 298, distance: 36.4
drag, startPoint x: 449, startPoint y: 298, endPoint x: 439, endPoint y: 266, distance: 34.3
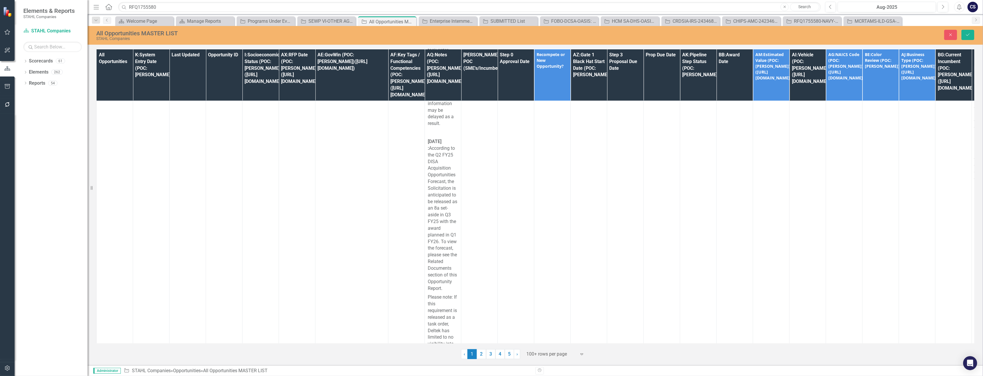
scroll to position [70201, 0]
drag, startPoint x: 446, startPoint y: 293, endPoint x: 462, endPoint y: 172, distance: 122.2
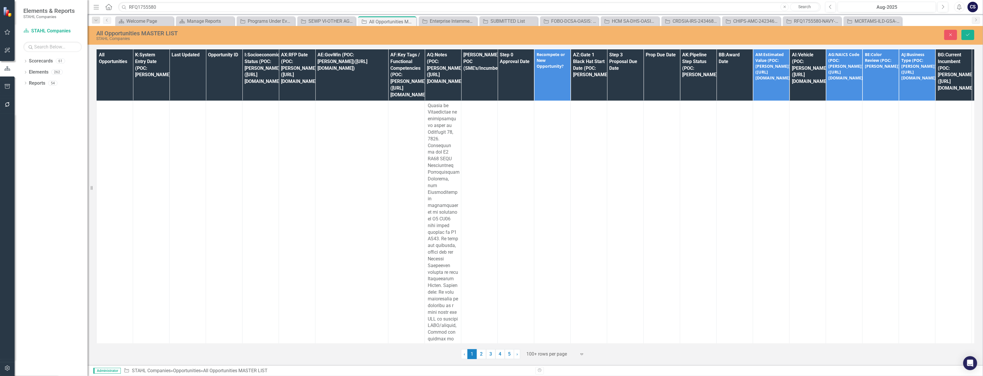
click at [971, 33] on icon "Save" at bounding box center [968, 35] width 5 height 4
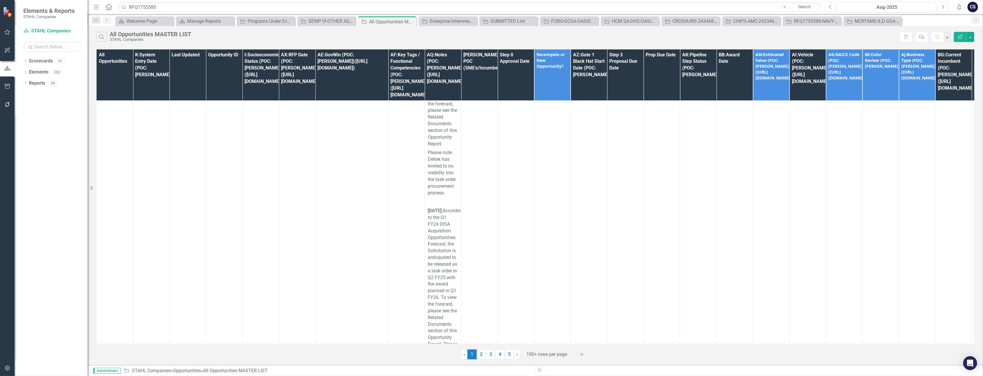
scroll to position [76609, 0]
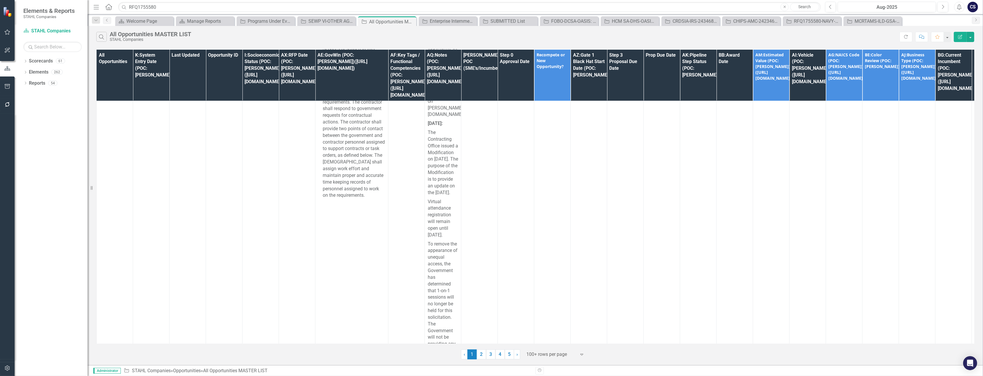
scroll to position [96127, 0]
click at [424, 68] on th "AF:Key Tags / Functional Competencies (POC: [PERSON_NAME])([URL][DOMAIN_NAME])" at bounding box center [406, 74] width 36 height 51
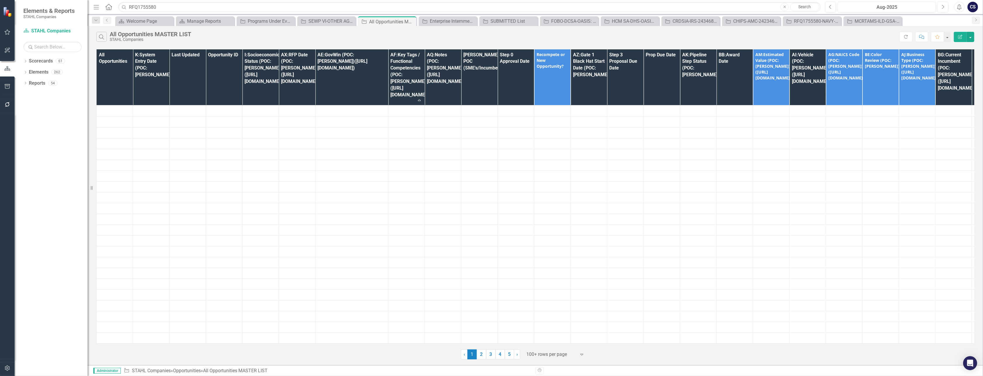
scroll to position [17195, 0]
